Goal: Task Accomplishment & Management: Use online tool/utility

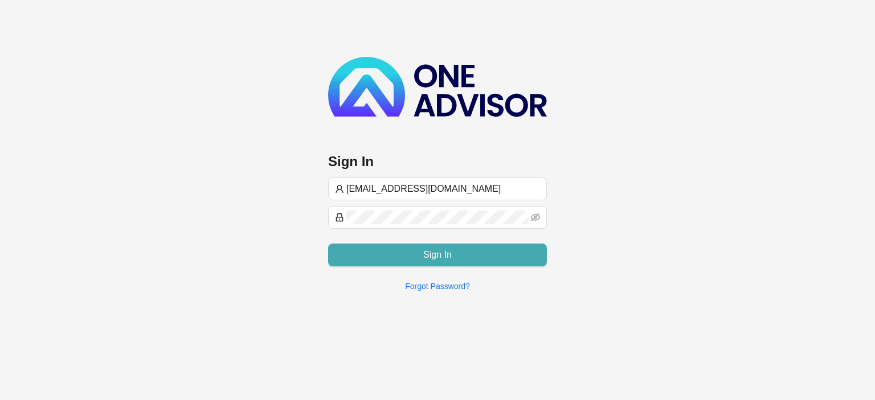
type input "[EMAIL_ADDRESS][DOMAIN_NAME]"
click at [415, 254] on button "Sign In" at bounding box center [437, 255] width 219 height 23
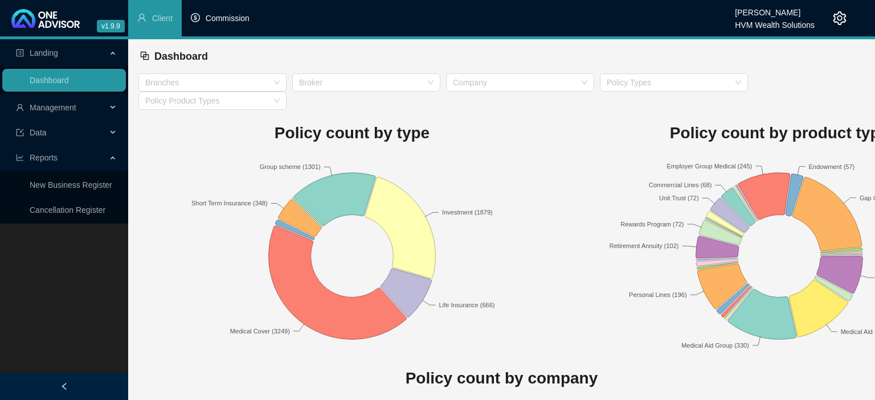
click at [229, 23] on span "Commission" at bounding box center [228, 18] width 44 height 9
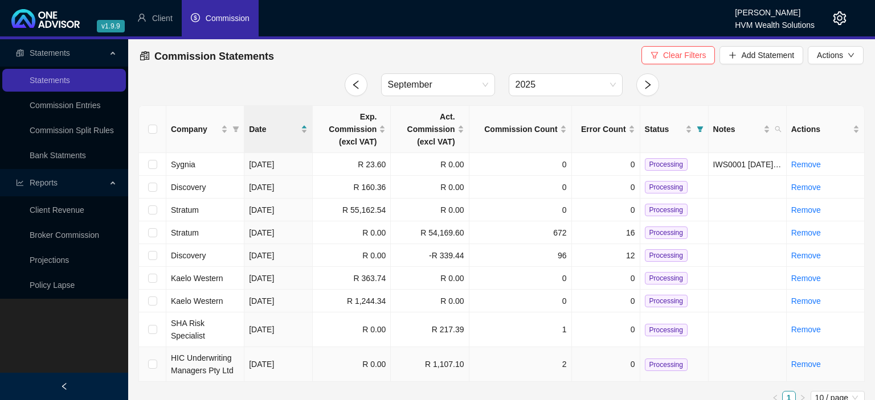
click at [223, 354] on span "HIC Underwriting Managers Pty Ltd" at bounding box center [202, 365] width 63 height 22
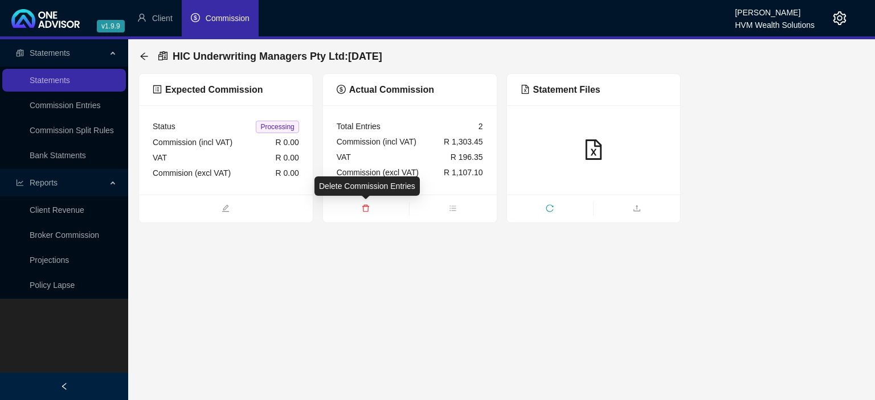
click at [361, 210] on span "delete" at bounding box center [366, 209] width 86 height 13
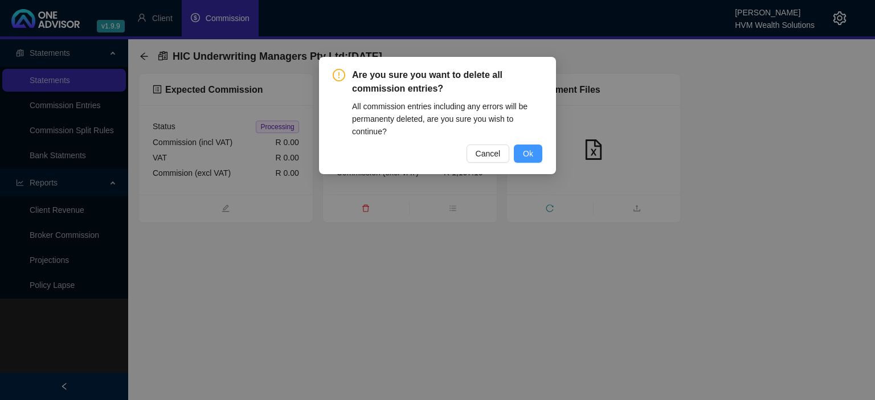
click at [527, 155] on span "Ok" at bounding box center [528, 154] width 10 height 13
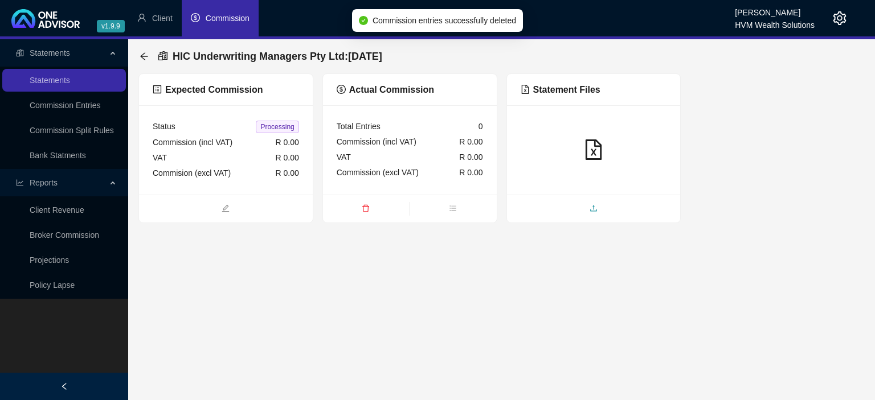
click at [609, 210] on span "upload" at bounding box center [594, 209] width 174 height 13
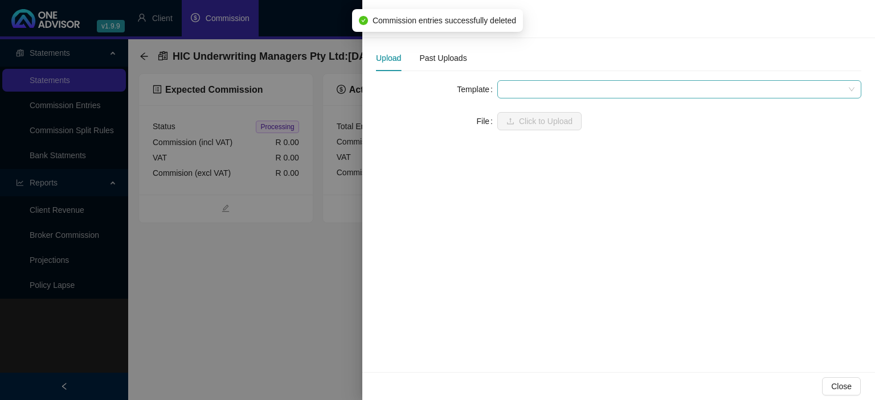
click at [523, 95] on span at bounding box center [679, 89] width 350 height 17
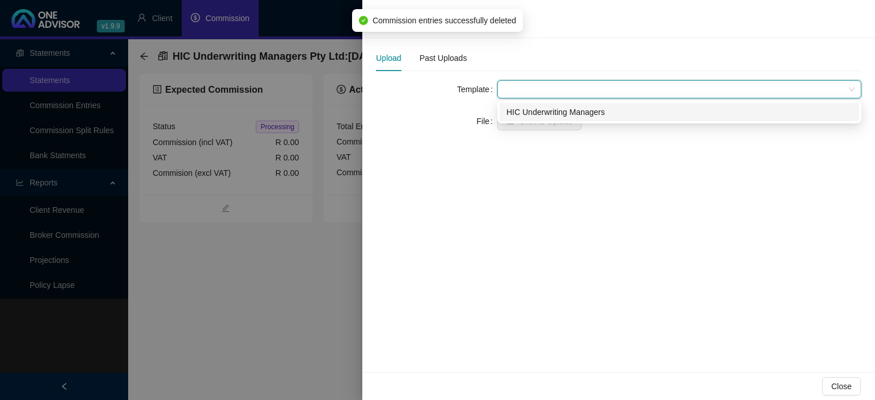
click at [521, 108] on div "HIC Underwriting Managers" at bounding box center [679, 112] width 346 height 13
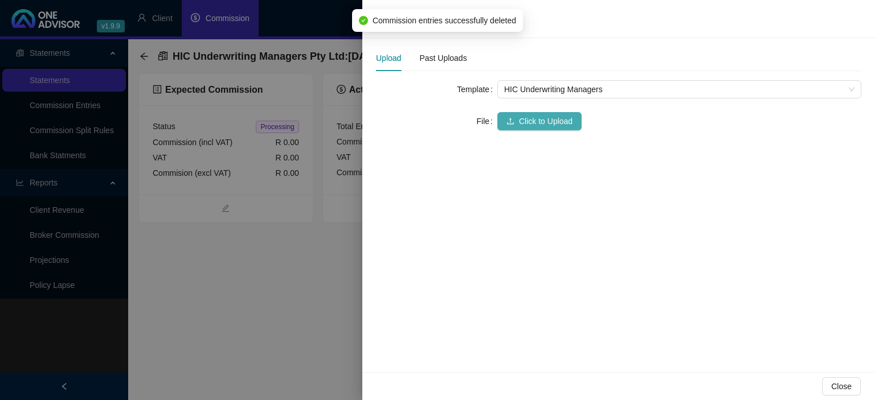
click at [517, 120] on button "Click to Upload" at bounding box center [539, 121] width 84 height 18
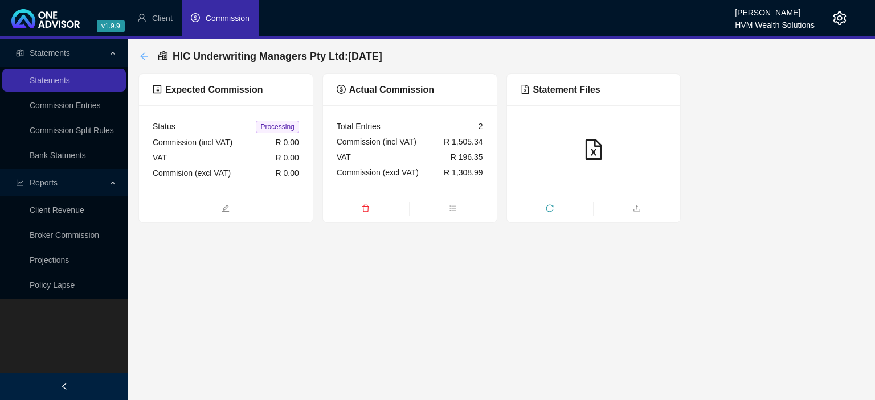
click at [146, 59] on icon "arrow-left" at bounding box center [144, 56] width 9 height 9
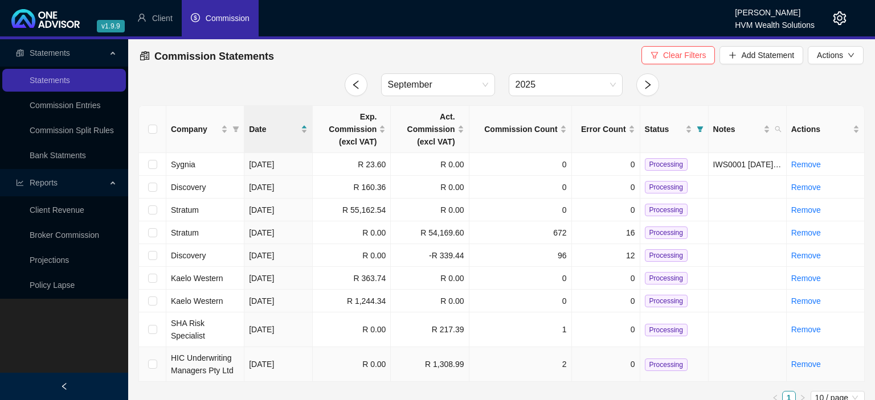
click at [349, 355] on td "R 0.00" at bounding box center [352, 364] width 78 height 35
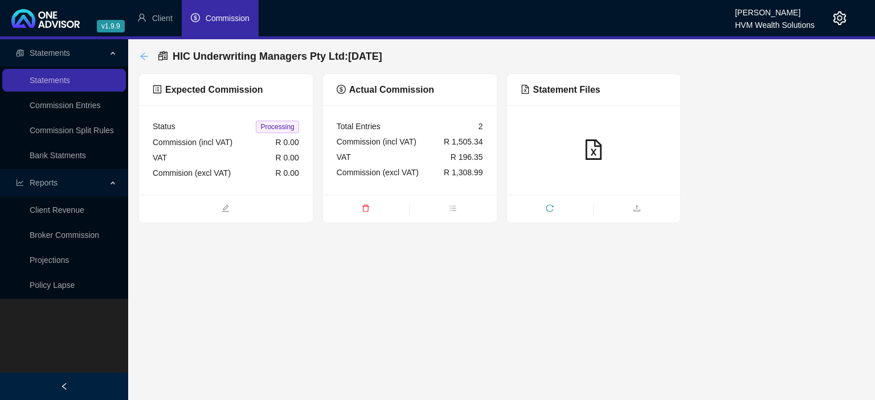
click at [141, 56] on icon "arrow-left" at bounding box center [143, 55] width 7 height 7
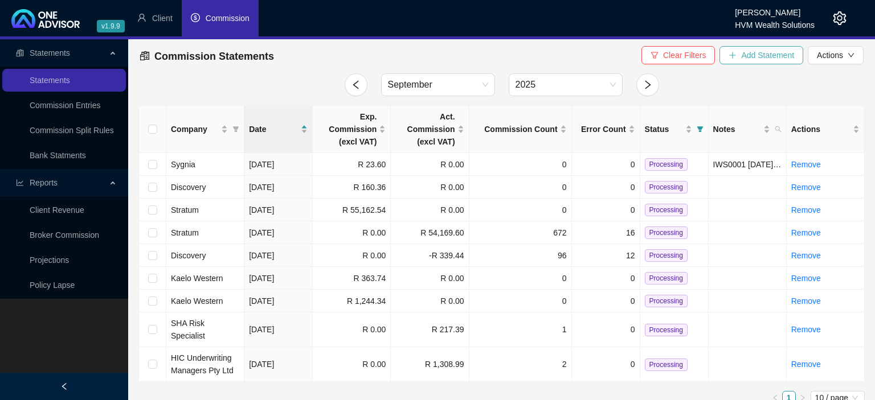
click at [738, 59] on button "Add Statement" at bounding box center [761, 55] width 84 height 18
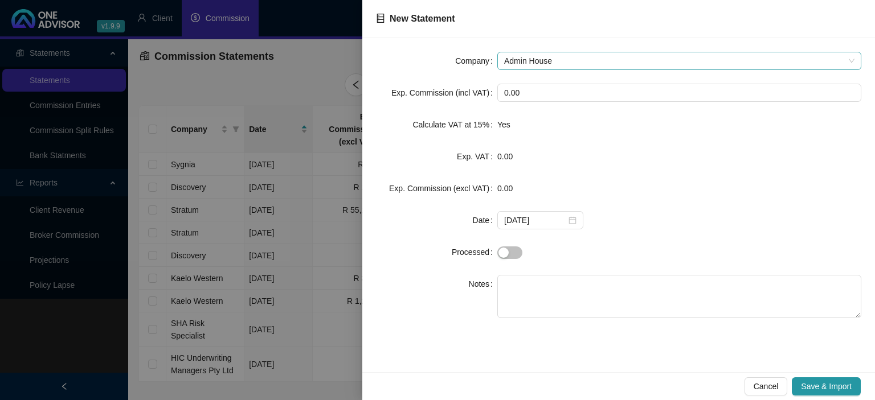
click at [580, 55] on span "Admin House" at bounding box center [679, 60] width 350 height 17
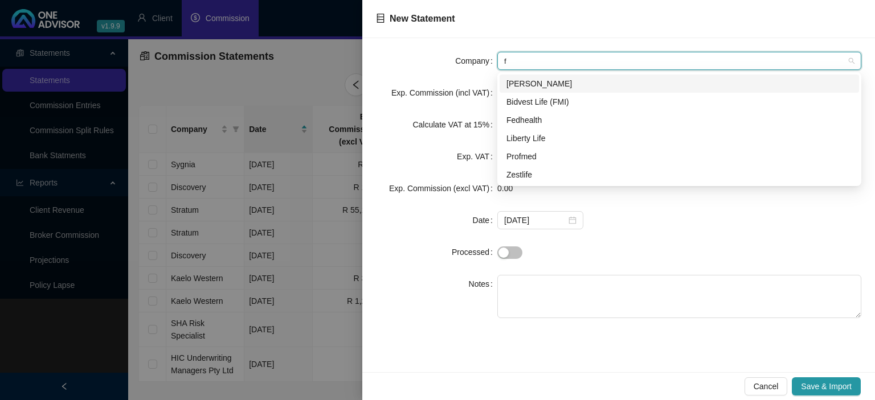
type input "fe"
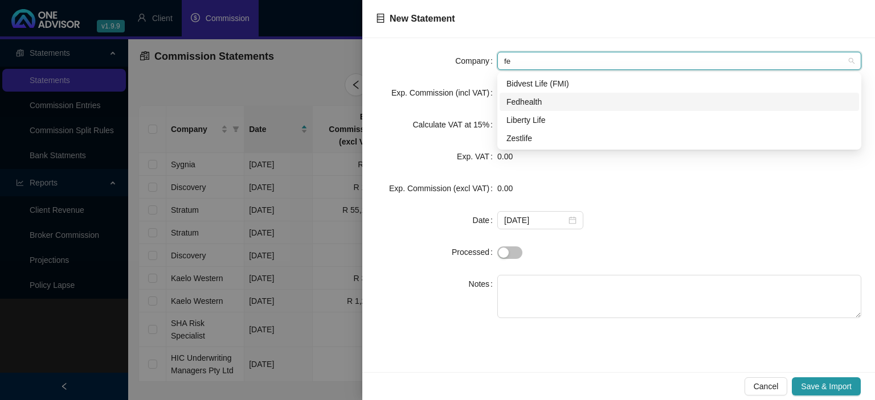
click at [525, 101] on div "Fedhealth" at bounding box center [679, 102] width 346 height 13
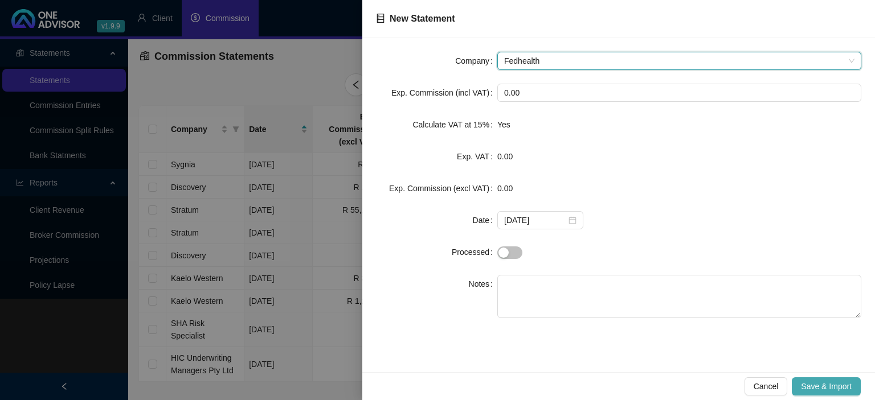
click at [828, 383] on span "Save & Import" at bounding box center [826, 386] width 51 height 13
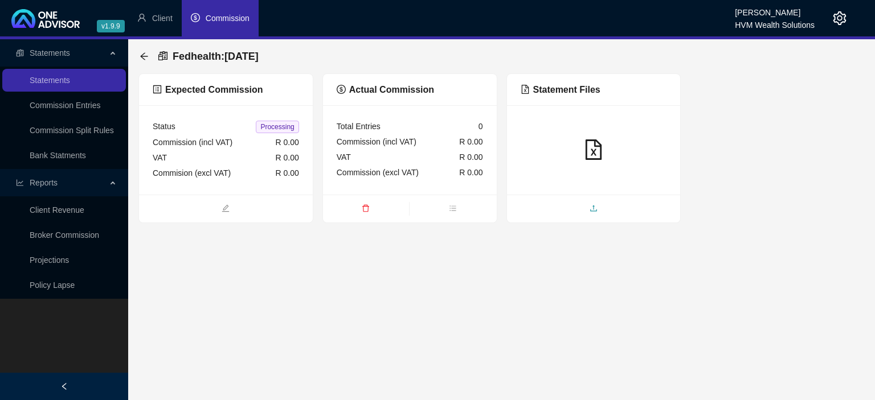
click at [575, 214] on span "upload" at bounding box center [594, 209] width 174 height 13
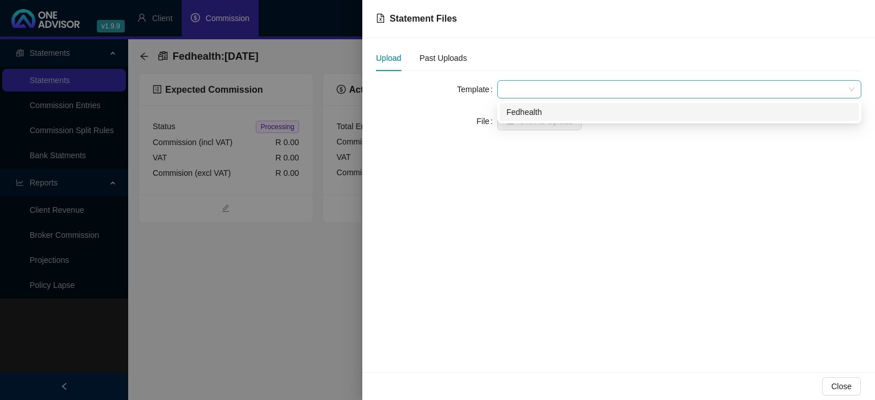
click at [534, 89] on span at bounding box center [679, 89] width 350 height 17
click at [533, 110] on div "Fedhealth" at bounding box center [679, 112] width 346 height 13
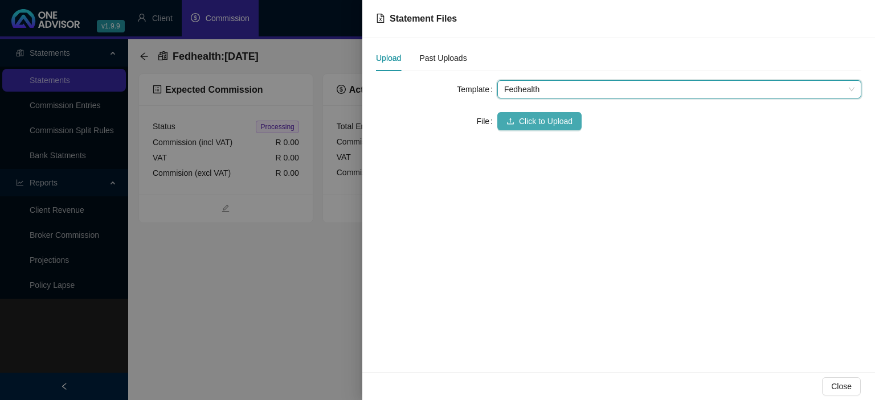
click at [530, 116] on span "Click to Upload" at bounding box center [546, 121] width 54 height 13
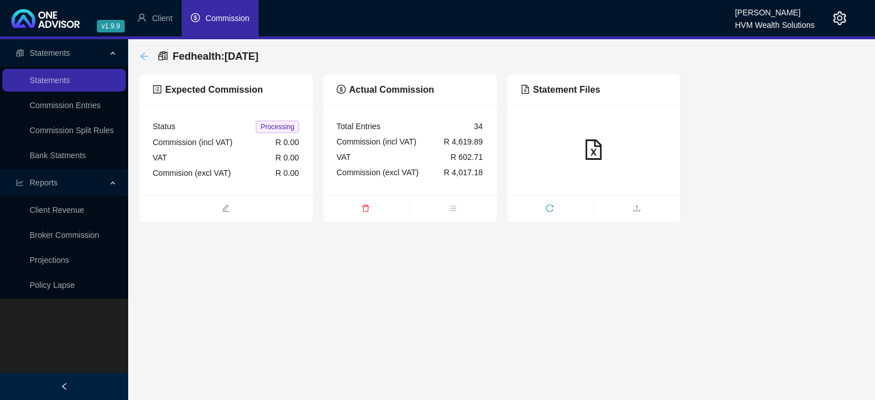
click at [146, 54] on icon "arrow-left" at bounding box center [144, 56] width 9 height 9
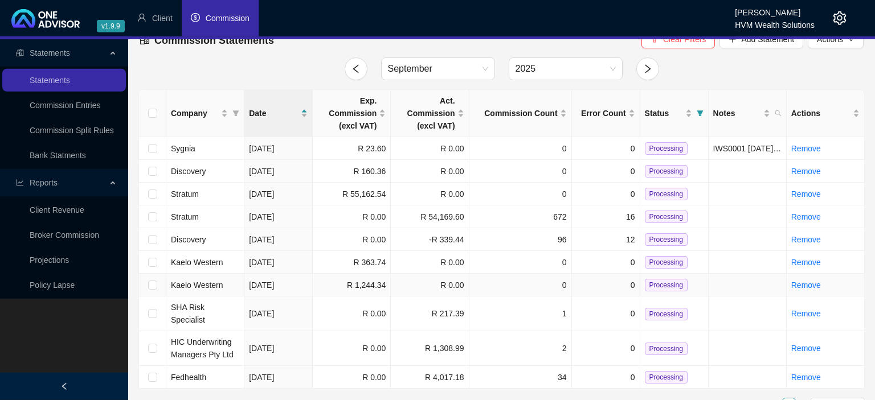
scroll to position [23, 0]
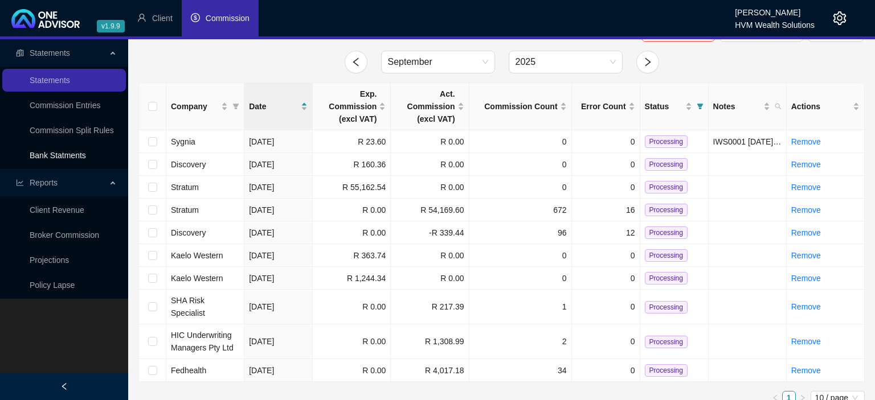
click at [50, 159] on link "Bank Statments" at bounding box center [58, 155] width 56 height 9
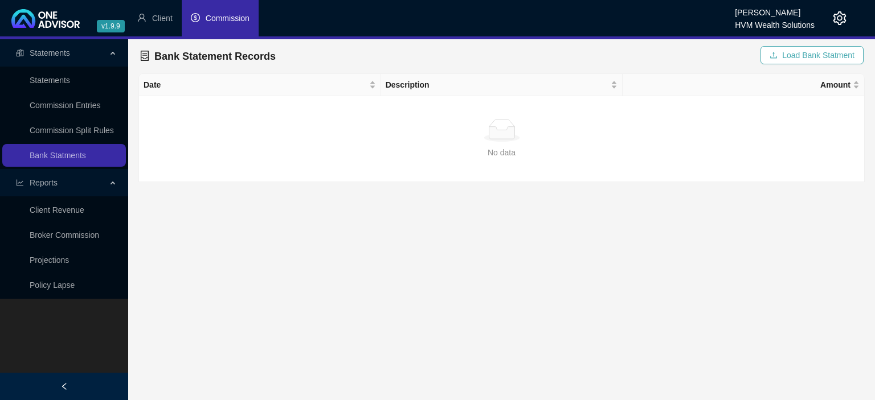
click at [775, 58] on icon "upload" at bounding box center [773, 55] width 8 height 8
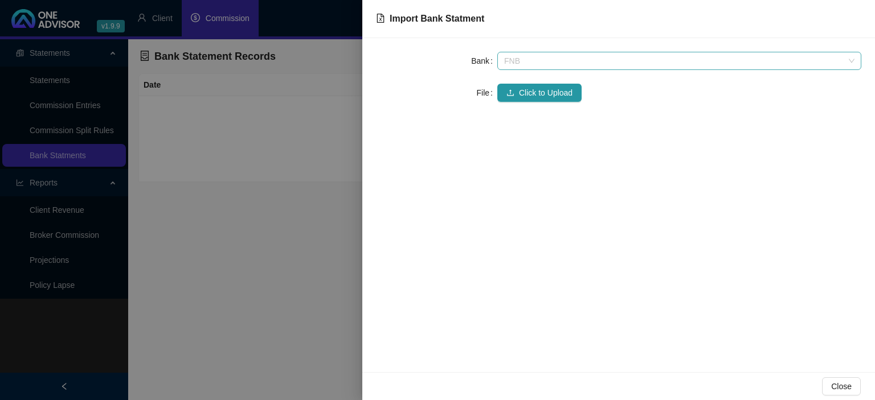
click at [565, 56] on span "FNB" at bounding box center [679, 60] width 350 height 17
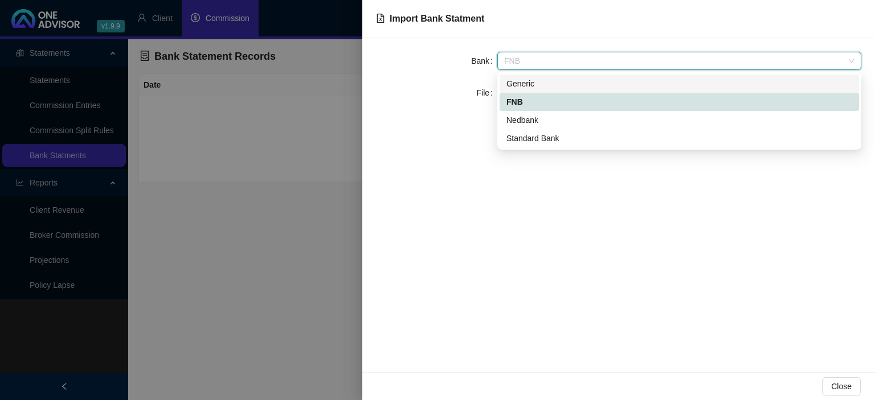
click at [523, 90] on div "Generic" at bounding box center [679, 83] width 346 height 13
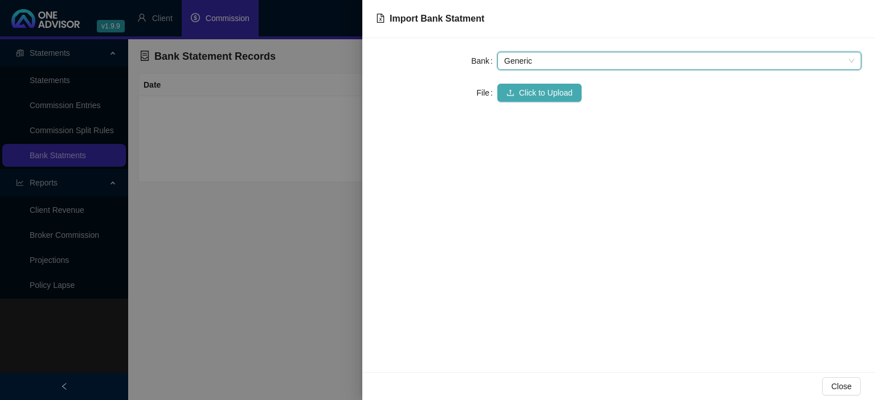
click at [519, 97] on span "Click to Upload" at bounding box center [546, 93] width 54 height 13
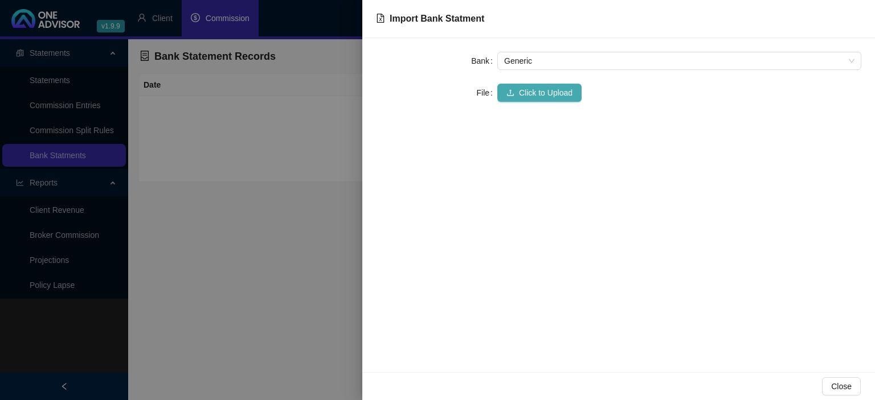
click at [544, 86] on button "Click to Upload" at bounding box center [539, 93] width 84 height 18
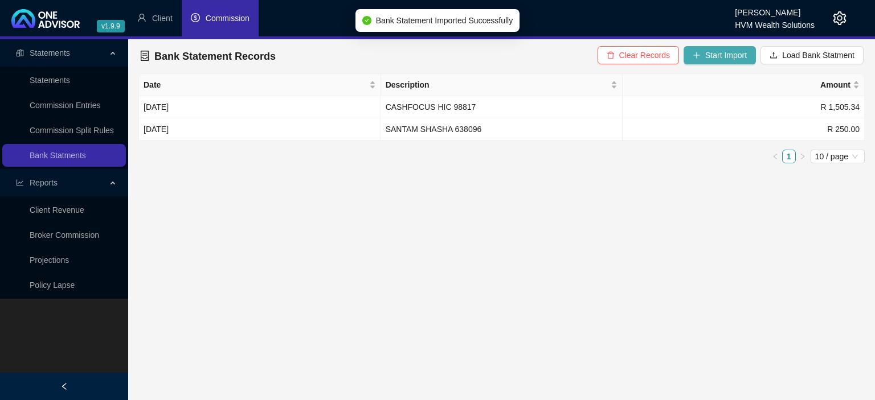
click at [701, 55] on icon "plus" at bounding box center [697, 55] width 8 height 8
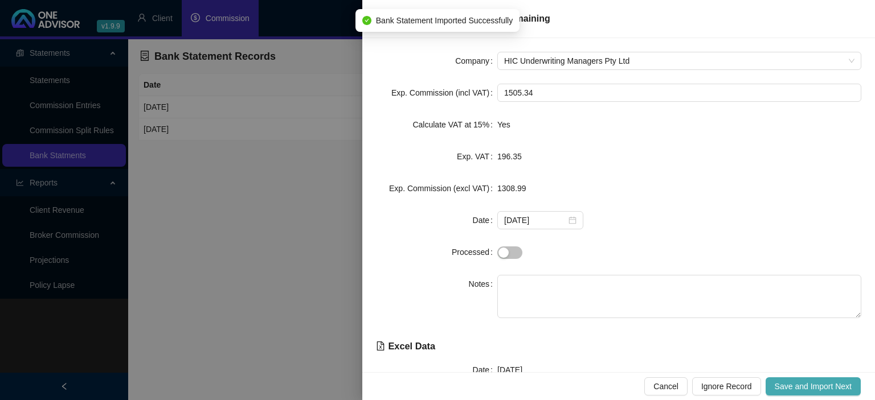
click at [801, 383] on span "Save and Import Next" at bounding box center [813, 386] width 77 height 13
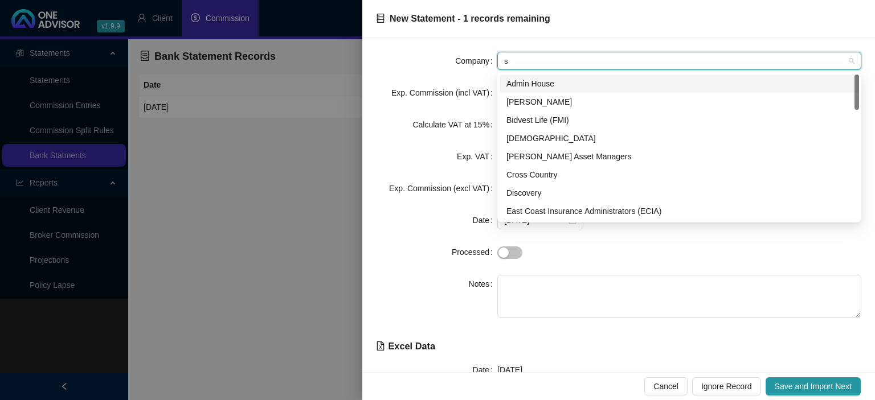
type input "sh"
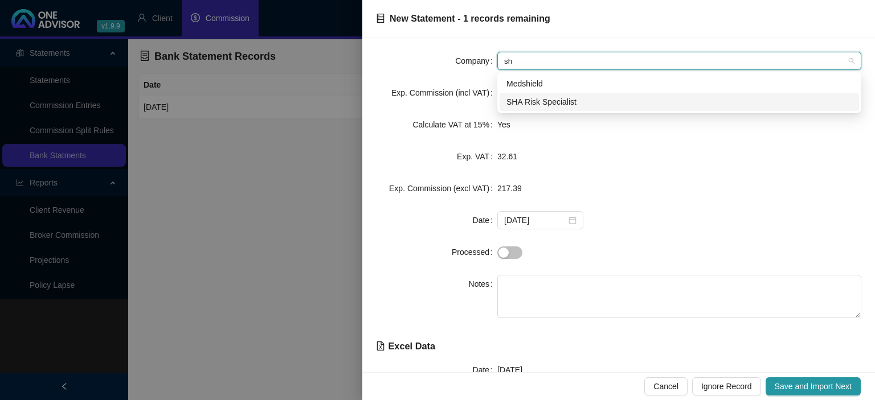
click at [557, 104] on div "SHA Risk Specialist" at bounding box center [679, 102] width 346 height 13
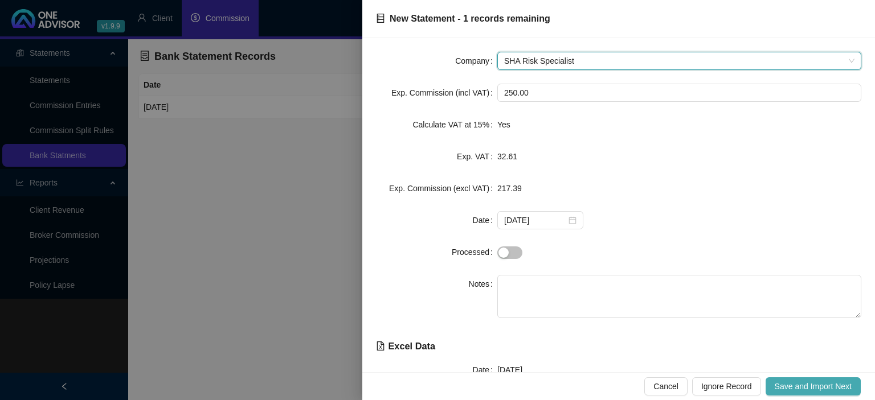
click at [793, 380] on button "Save and Import Next" at bounding box center [812, 387] width 95 height 18
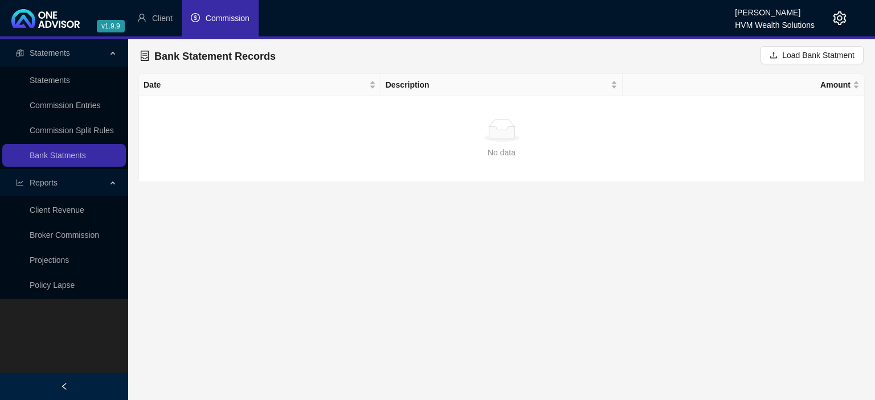
click at [218, 20] on span "Commission" at bounding box center [228, 18] width 44 height 9
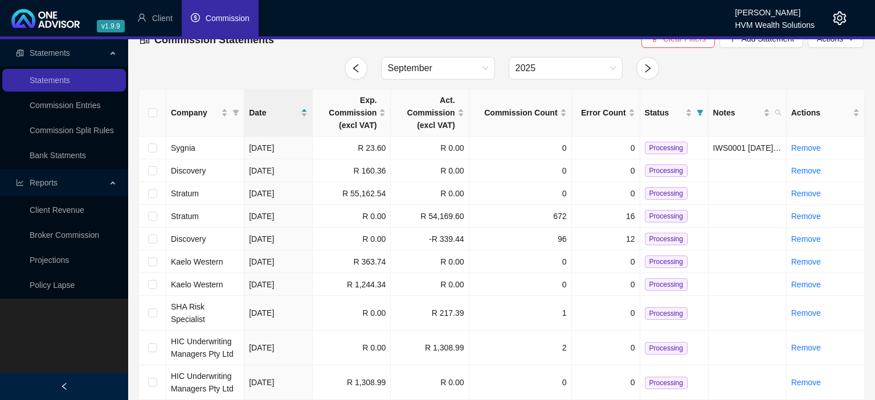
scroll to position [35, 0]
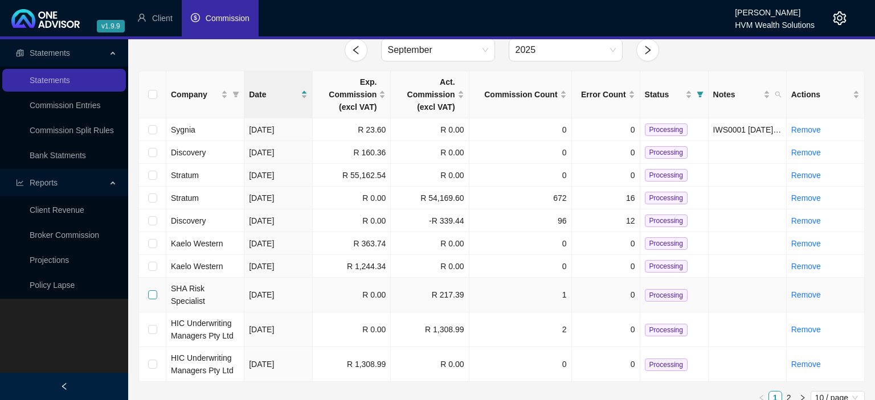
click at [152, 290] on input "checkbox" at bounding box center [152, 294] width 9 height 9
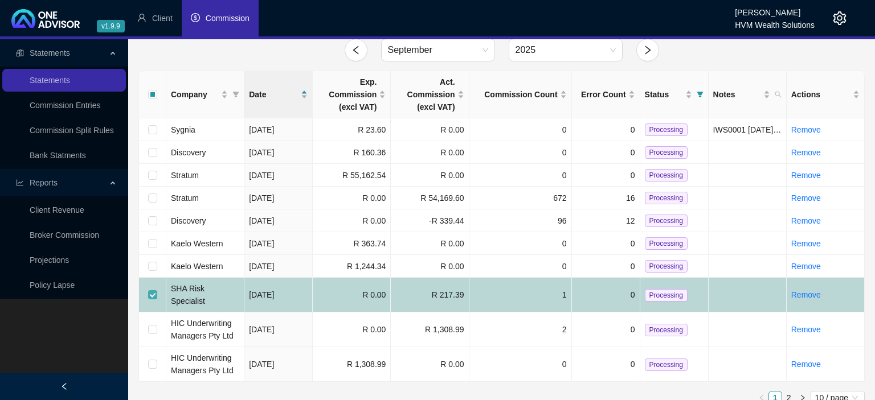
click at [152, 290] on input "checkbox" at bounding box center [152, 294] width 9 height 9
checkbox input "false"
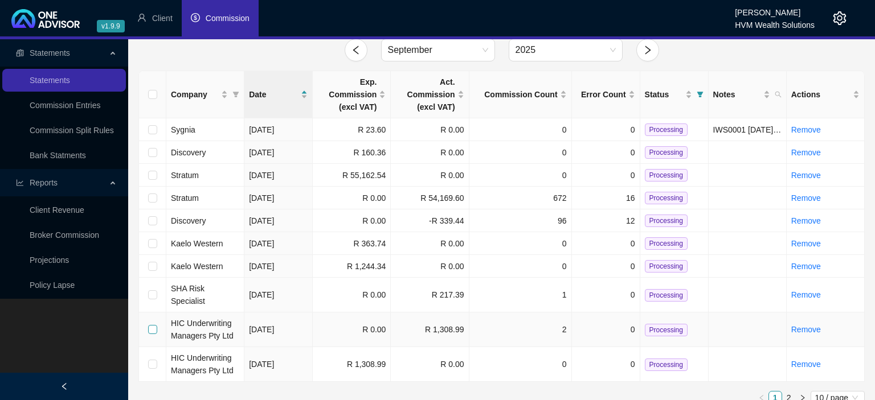
click at [153, 325] on input "checkbox" at bounding box center [152, 329] width 9 height 9
checkbox input "true"
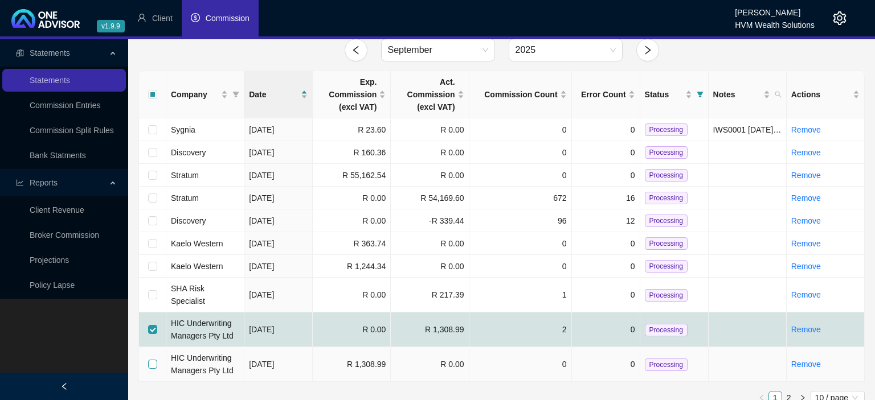
click at [150, 360] on input "checkbox" at bounding box center [152, 364] width 9 height 9
checkbox input "true"
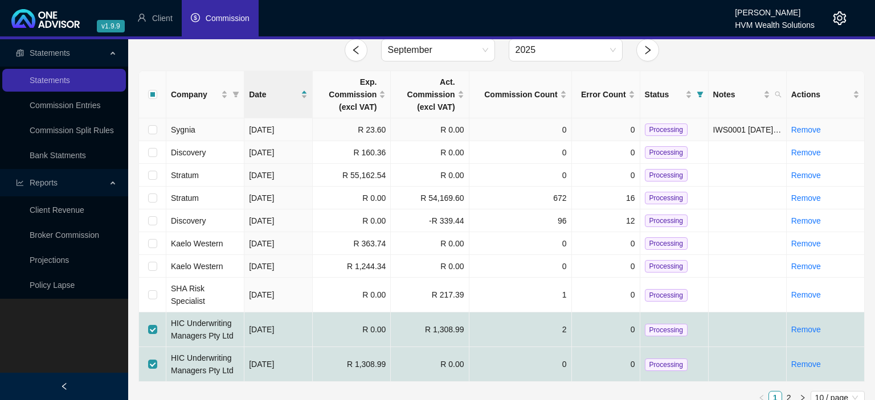
scroll to position [0, 0]
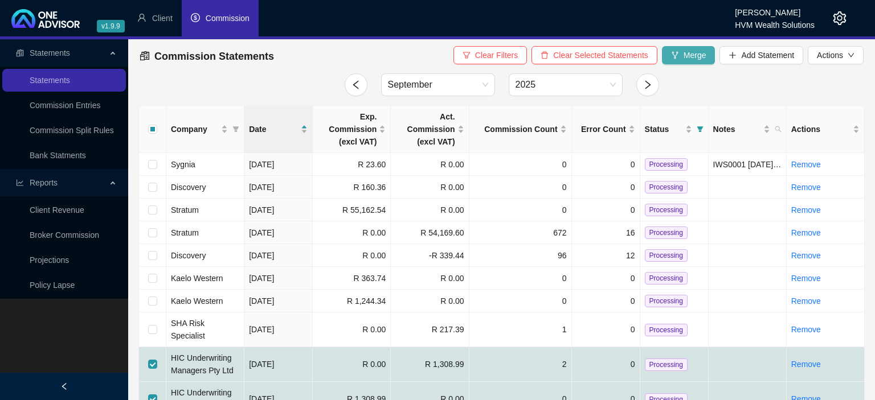
click at [682, 58] on button "Merge" at bounding box center [689, 55] width 54 height 18
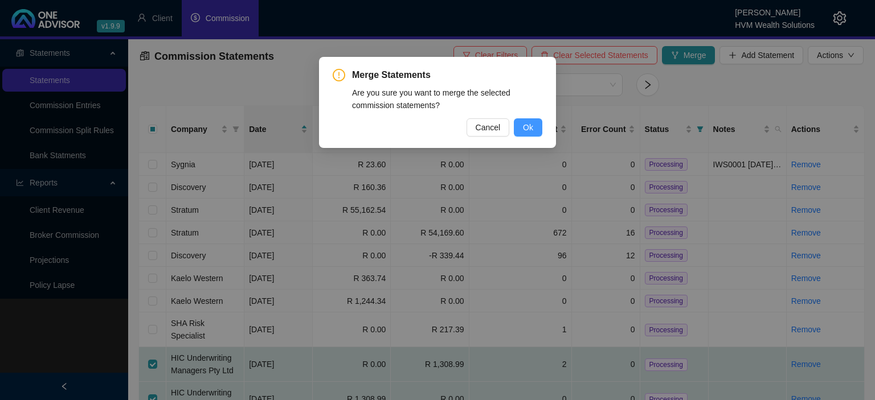
click at [527, 124] on span "Ok" at bounding box center [528, 127] width 10 height 13
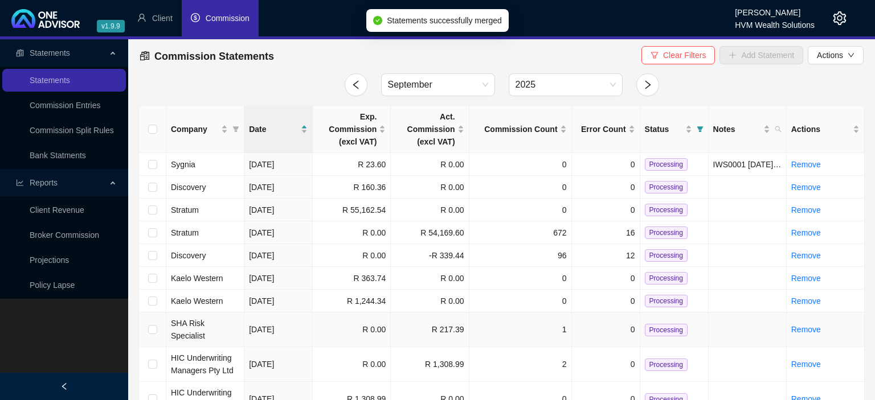
checkbox input "false"
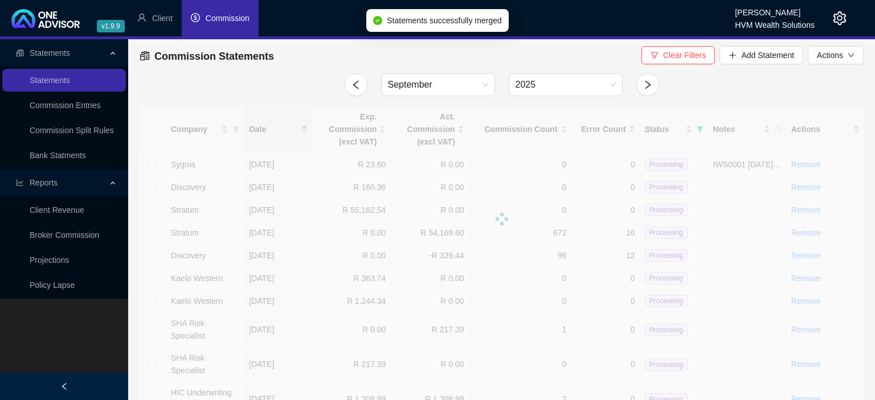
scroll to position [23, 0]
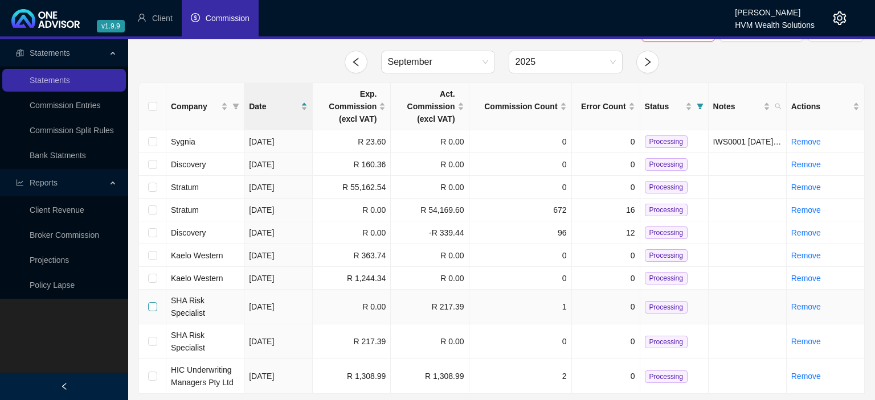
click at [155, 302] on input "checkbox" at bounding box center [152, 306] width 9 height 9
checkbox input "true"
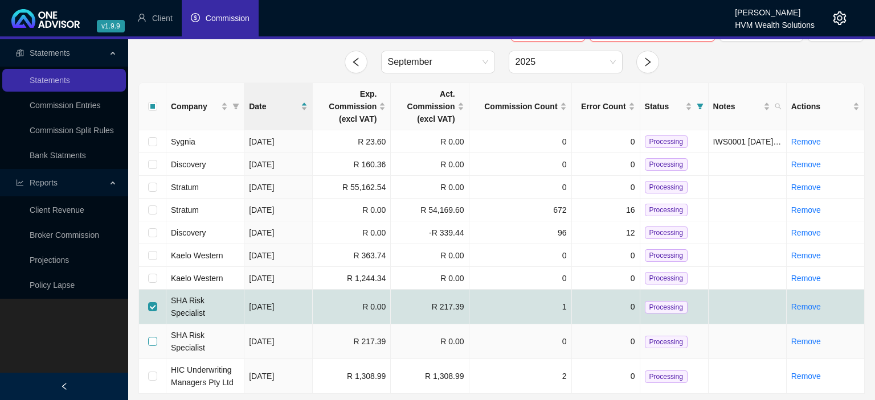
click at [155, 337] on input "checkbox" at bounding box center [152, 341] width 9 height 9
checkbox input "true"
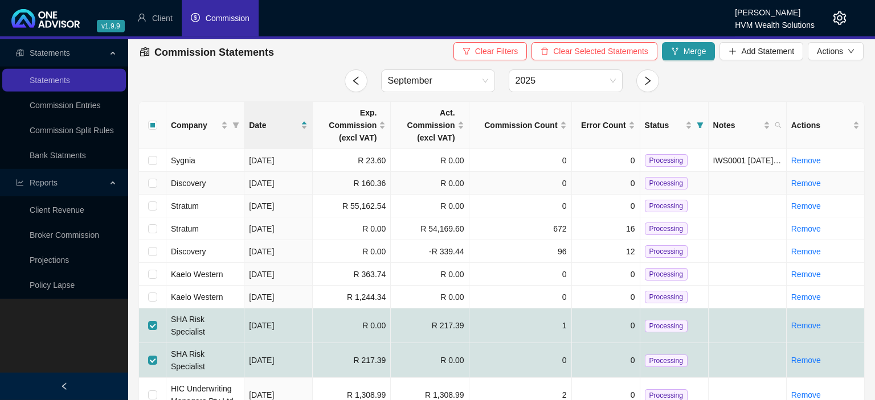
scroll to position [0, 0]
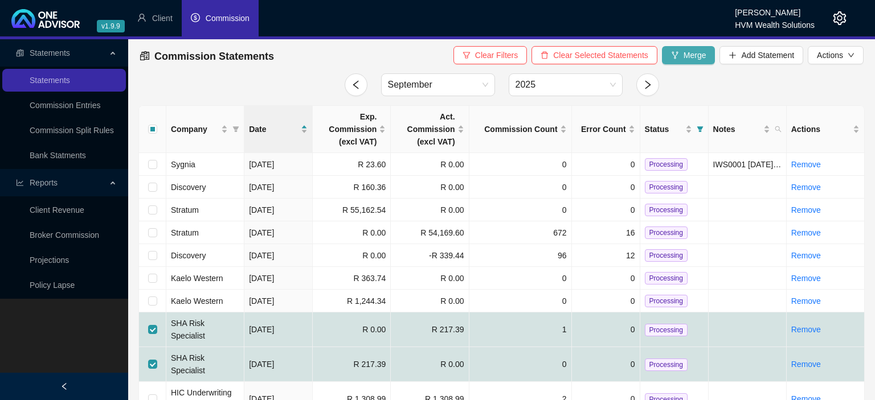
click at [683, 54] on button "Merge" at bounding box center [689, 55] width 54 height 18
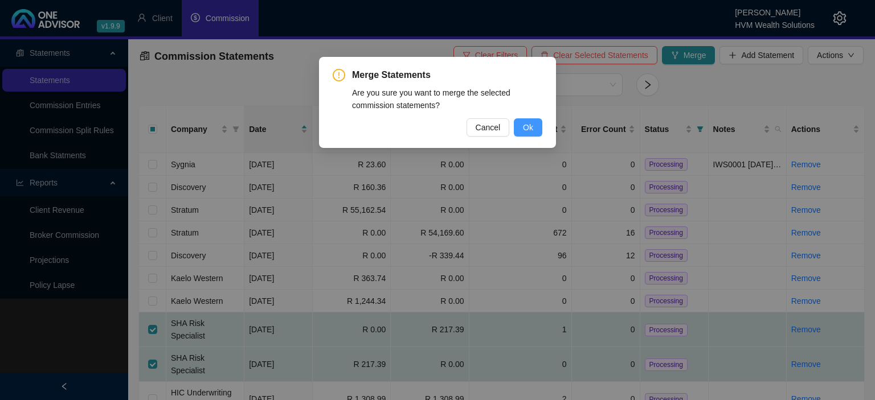
click at [527, 125] on span "Ok" at bounding box center [528, 127] width 10 height 13
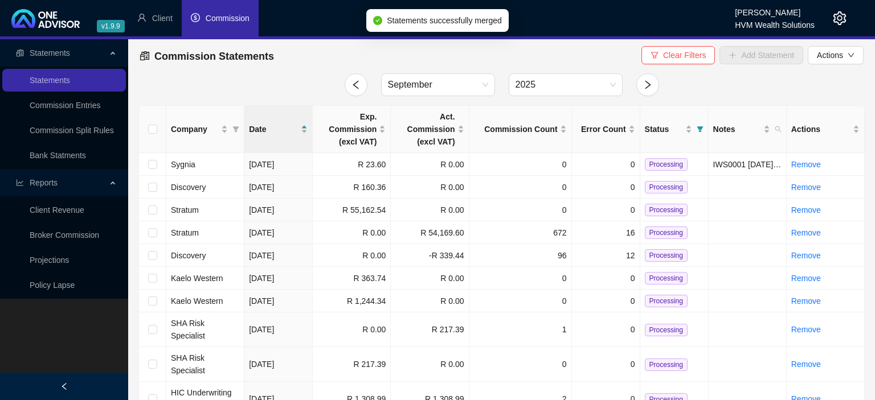
checkbox input "false"
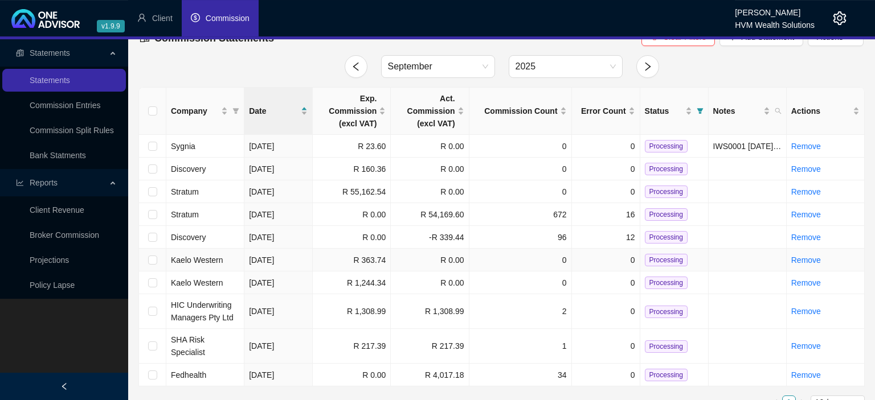
scroll to position [23, 0]
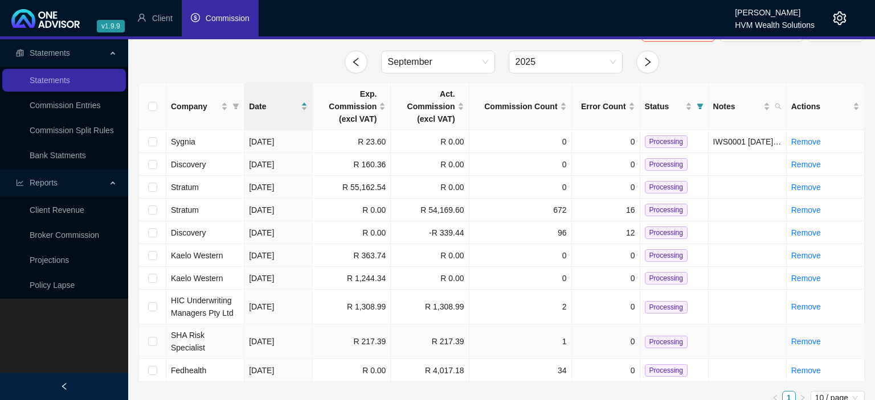
click at [657, 336] on span "Processing" at bounding box center [666, 342] width 43 height 13
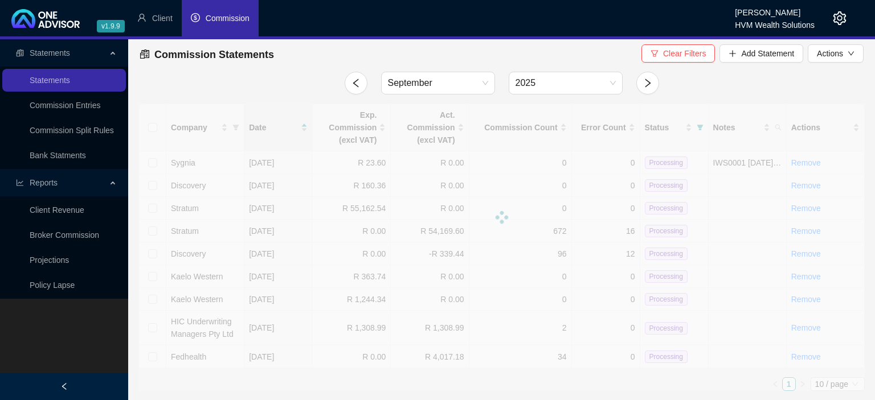
scroll to position [0, 0]
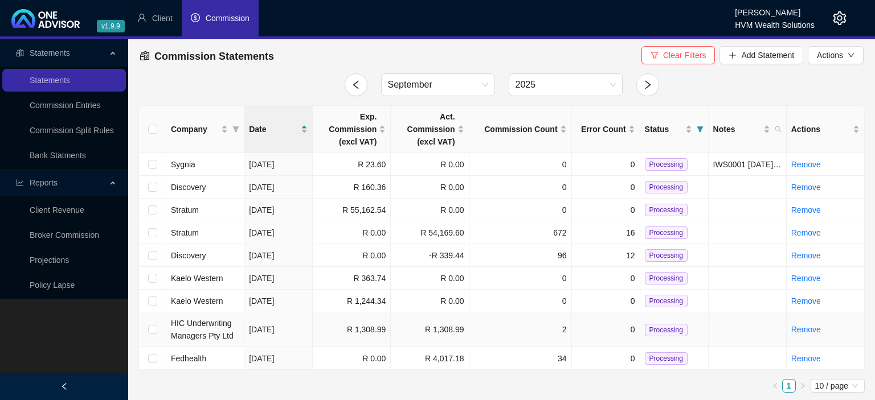
click at [652, 326] on span "Processing" at bounding box center [666, 330] width 43 height 13
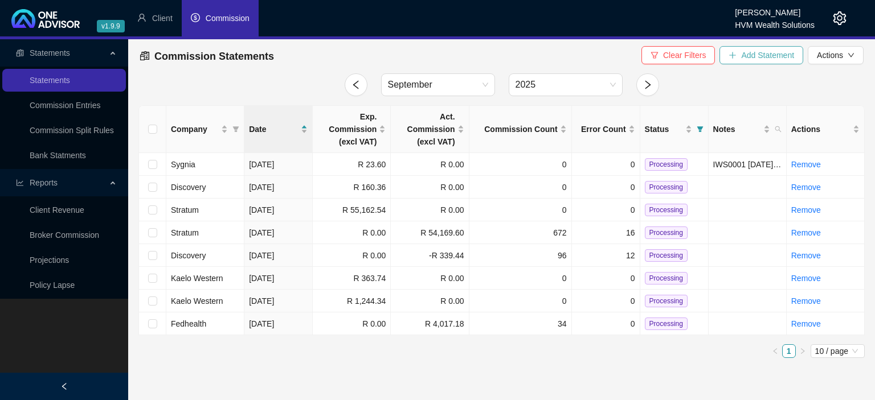
click at [752, 58] on span "Add Statement" at bounding box center [767, 55] width 53 height 13
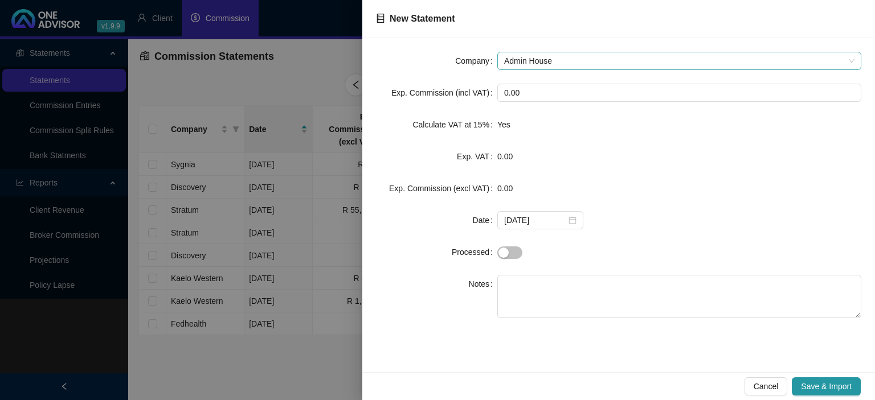
click at [527, 58] on span "Admin House" at bounding box center [679, 60] width 350 height 17
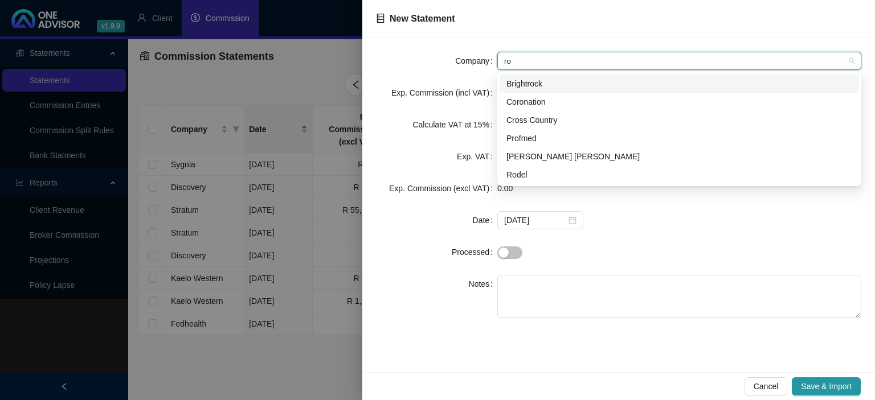
type input "rob"
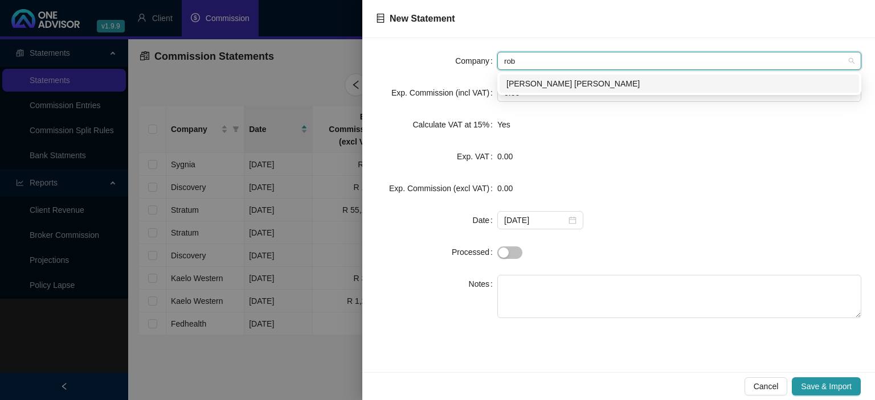
click at [531, 85] on div "[PERSON_NAME] [PERSON_NAME]" at bounding box center [679, 83] width 346 height 13
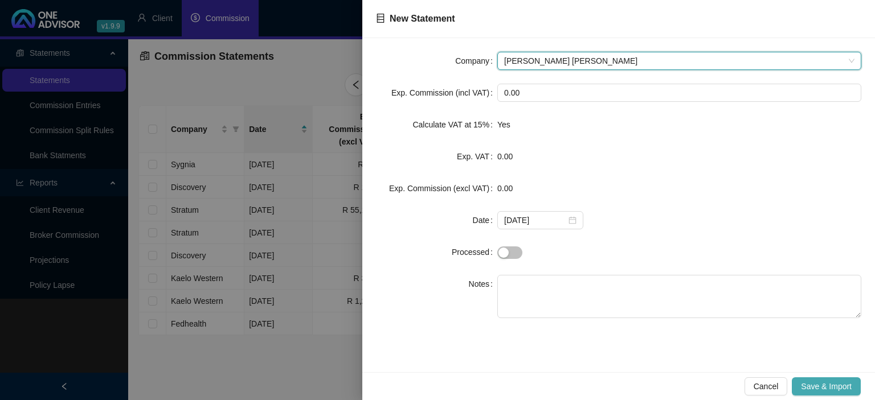
click at [824, 384] on span "Save & Import" at bounding box center [826, 386] width 51 height 13
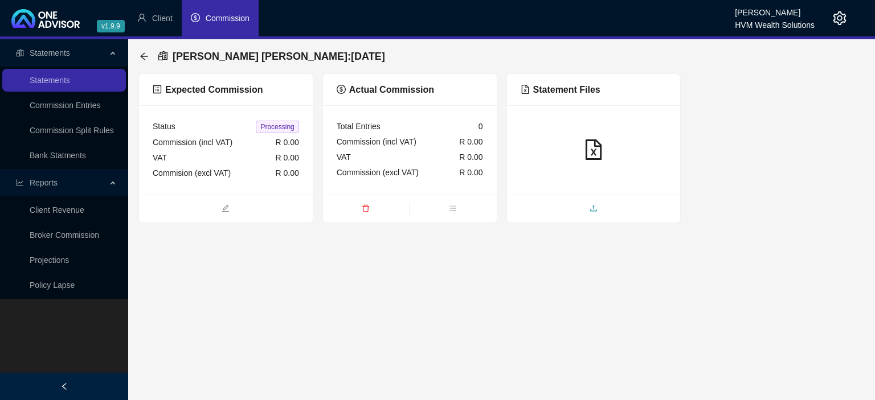
click at [573, 205] on span "upload" at bounding box center [594, 209] width 174 height 13
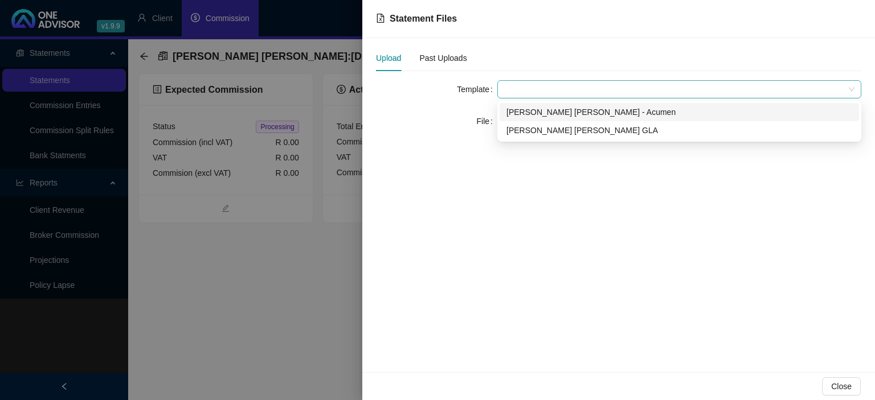
click at [523, 90] on span at bounding box center [679, 89] width 350 height 17
click at [526, 116] on div "[PERSON_NAME] [PERSON_NAME] - Acumen" at bounding box center [679, 112] width 346 height 13
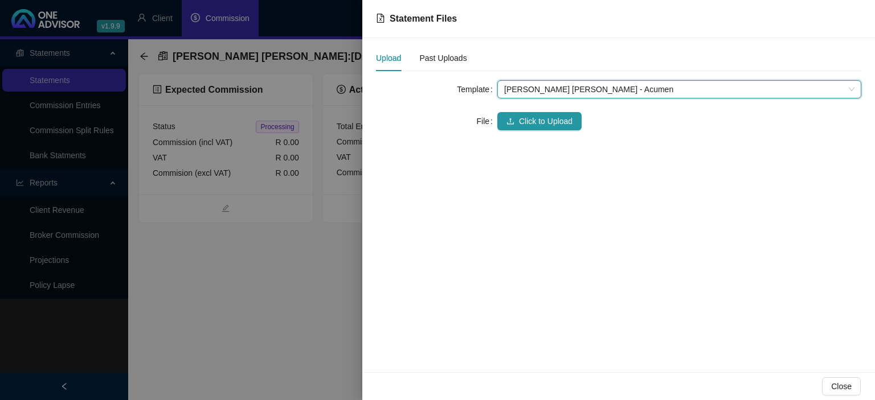
click at [526, 116] on span "Click to Upload" at bounding box center [546, 121] width 54 height 13
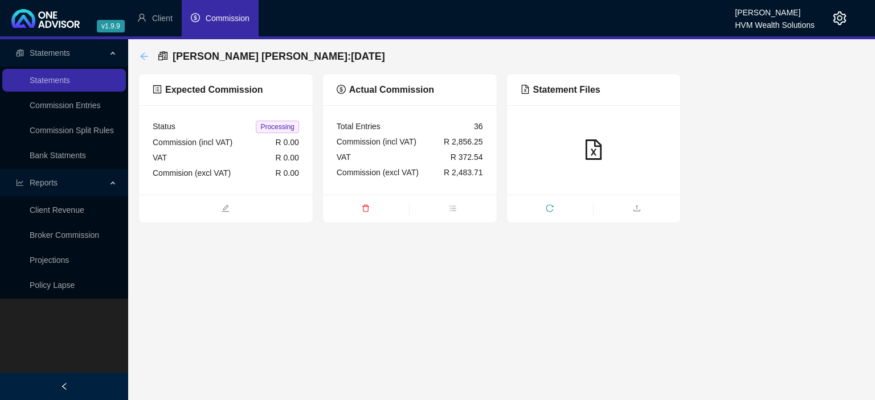
click at [147, 56] on icon "arrow-left" at bounding box center [144, 56] width 9 height 9
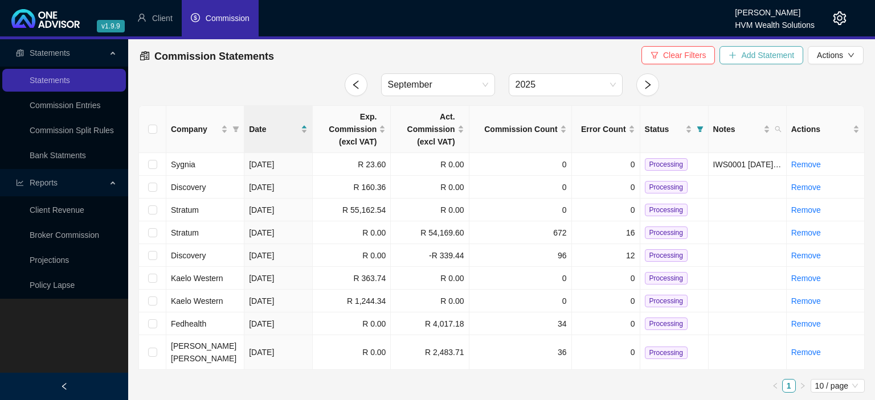
click at [760, 57] on span "Add Statement" at bounding box center [767, 55] width 53 height 13
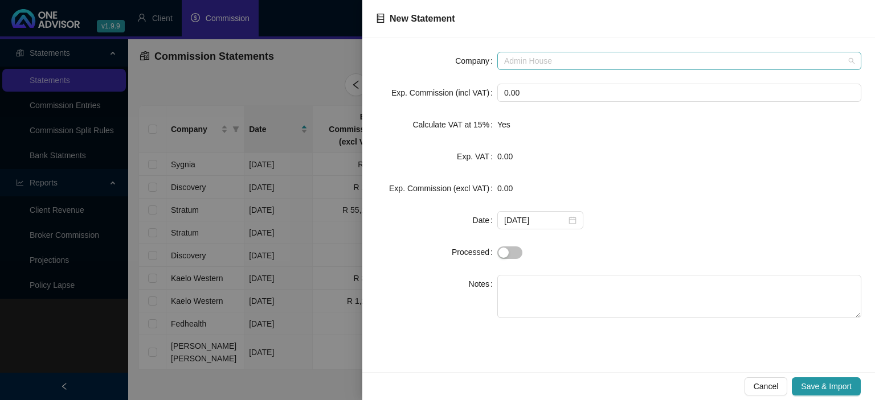
click at [571, 55] on span "Admin House" at bounding box center [679, 60] width 350 height 17
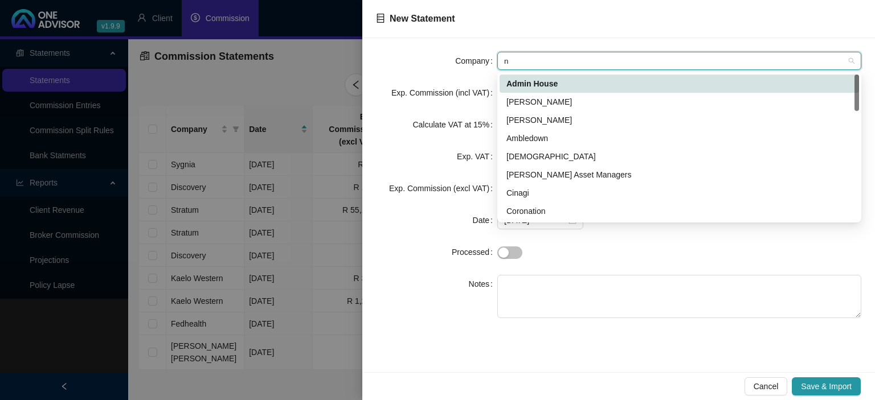
type input "ni"
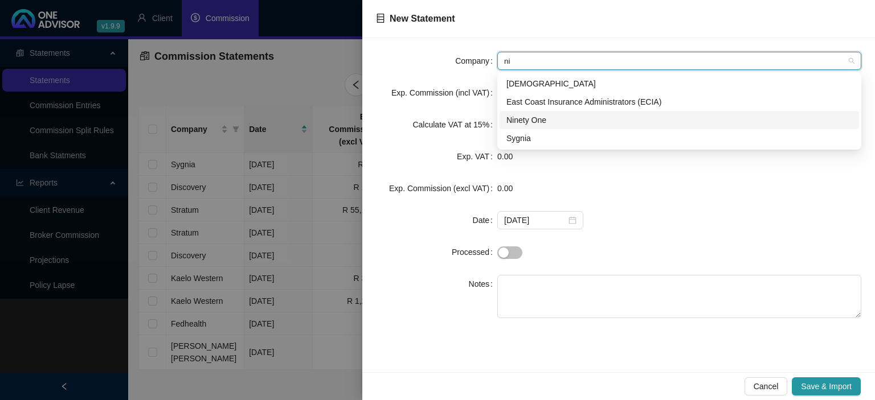
click at [530, 118] on div "Ninety One" at bounding box center [679, 120] width 346 height 13
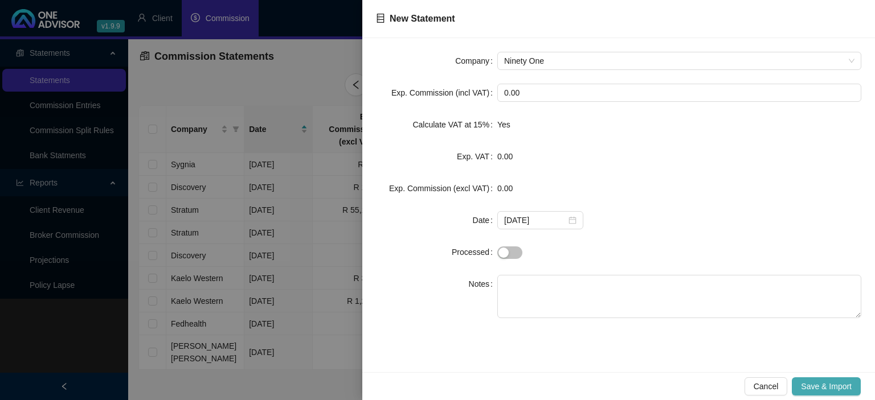
click at [811, 382] on span "Save & Import" at bounding box center [826, 386] width 51 height 13
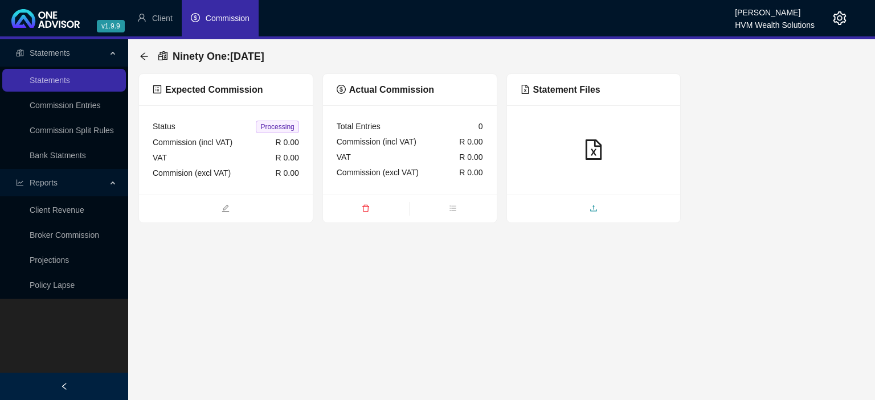
click at [556, 210] on span "upload" at bounding box center [594, 209] width 174 height 13
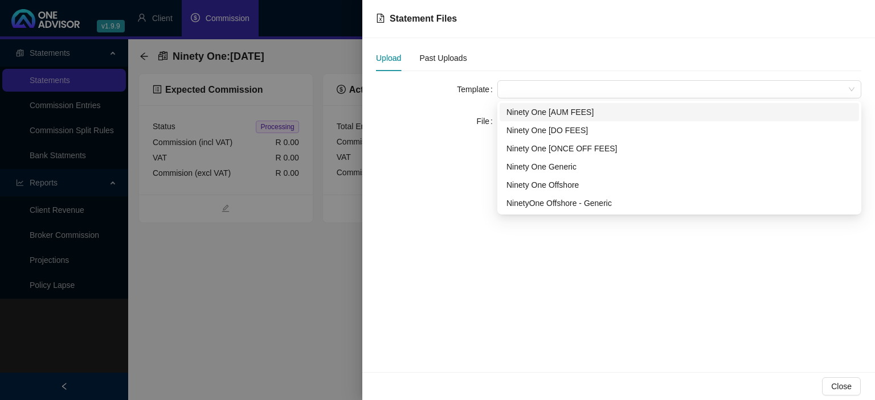
click at [518, 91] on span at bounding box center [679, 89] width 350 height 17
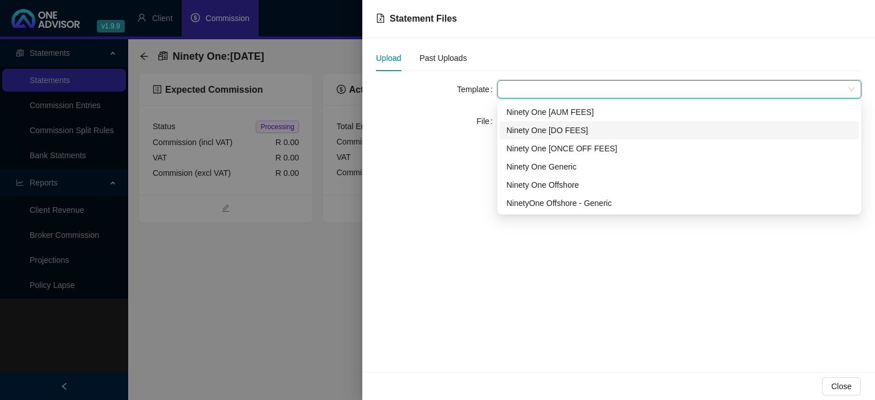
click at [525, 132] on div "Ninety One [DO FEES]" at bounding box center [679, 130] width 346 height 13
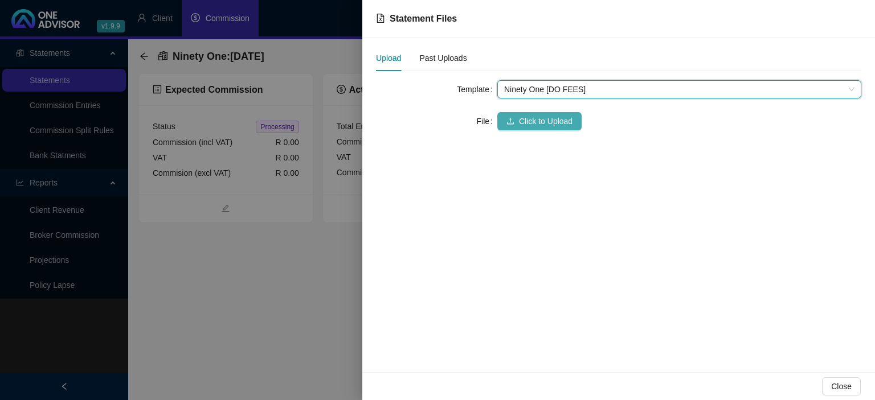
click at [525, 120] on span "Click to Upload" at bounding box center [546, 121] width 54 height 13
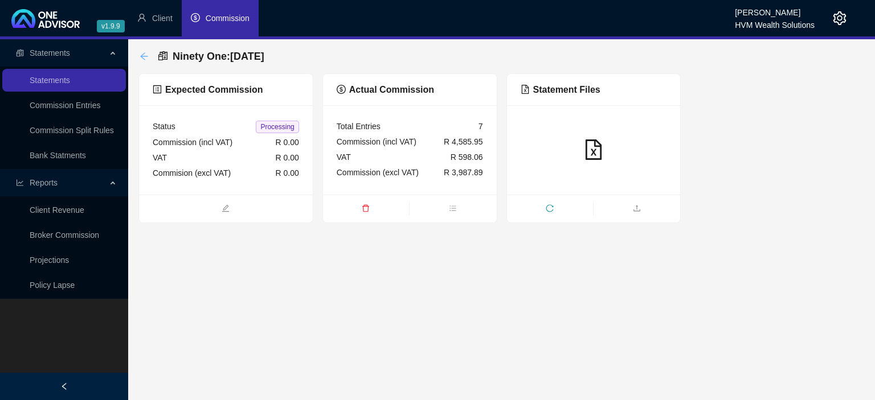
click at [142, 53] on icon "arrow-left" at bounding box center [144, 56] width 9 height 9
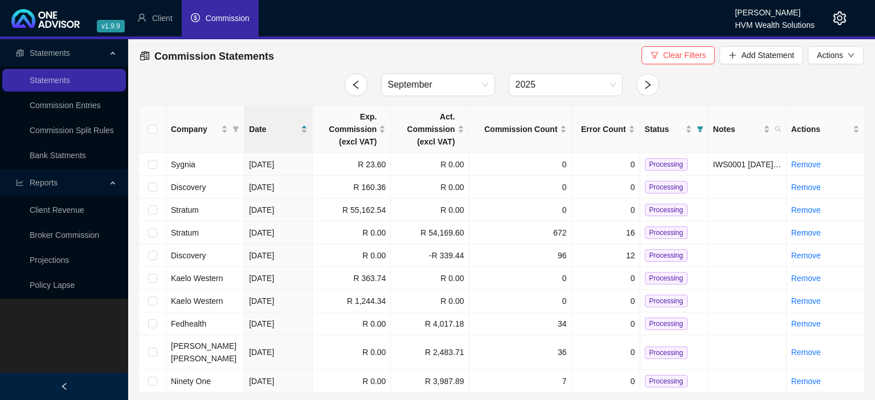
click at [837, 17] on icon "setting" at bounding box center [840, 18] width 14 height 14
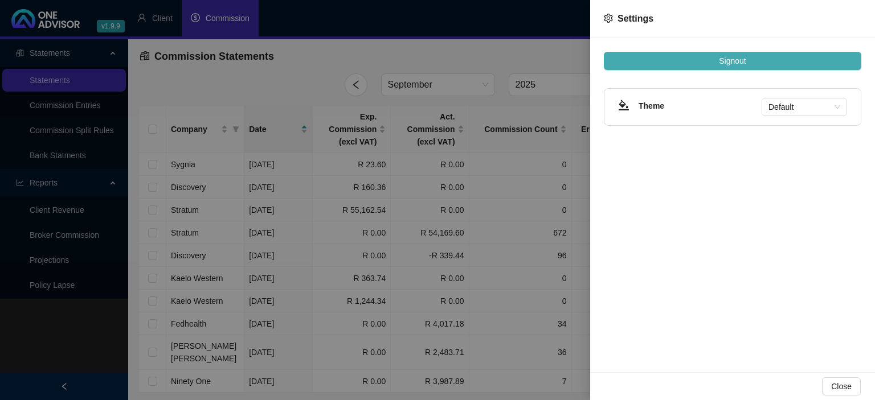
click at [746, 60] on span "Signout" at bounding box center [732, 61] width 27 height 13
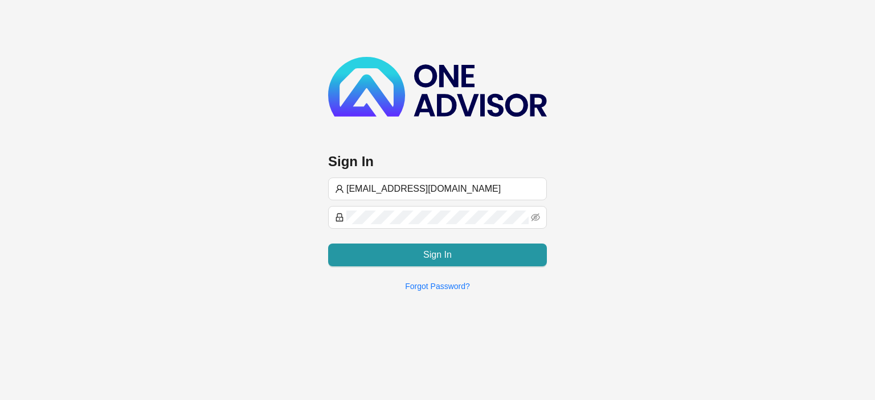
type input "[EMAIL_ADDRESS][DOMAIN_NAME]"
